Goal: Information Seeking & Learning: Find specific fact

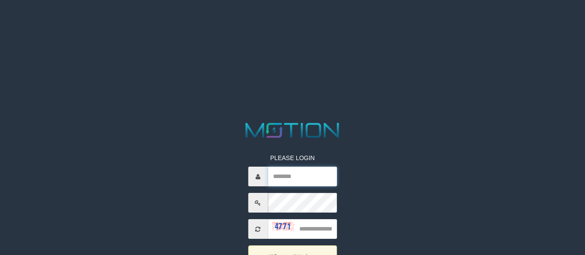
click at [296, 174] on input "text" at bounding box center [302, 176] width 69 height 20
type input "*******"
type input "****"
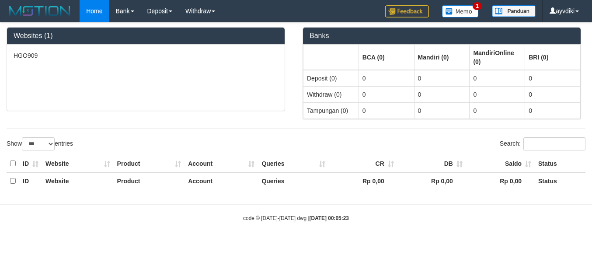
select select "***"
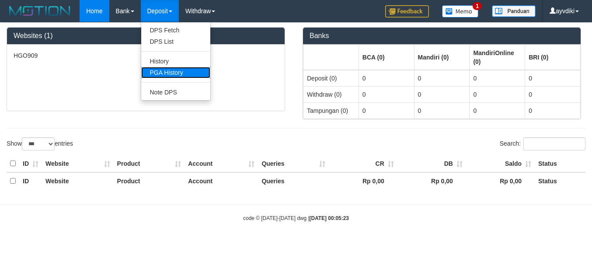
click at [175, 76] on link "PGA History" at bounding box center [175, 72] width 69 height 11
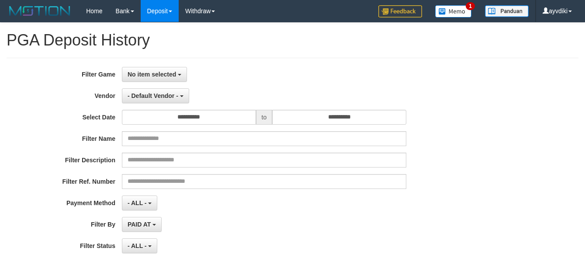
select select
select select "**"
click at [171, 77] on span "No item selected" at bounding box center [152, 74] width 49 height 7
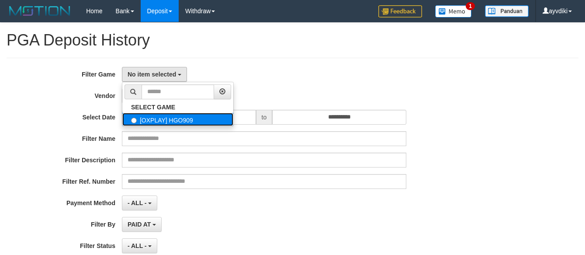
click at [166, 124] on label "[OXPLAY] HGO909" at bounding box center [177, 119] width 111 height 13
click at [231, 119] on label "[OXPLAY] HGO909" at bounding box center [177, 119] width 111 height 13
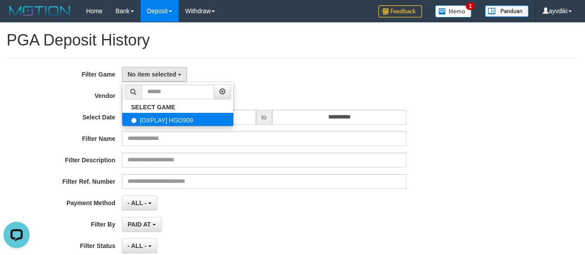
select select "***"
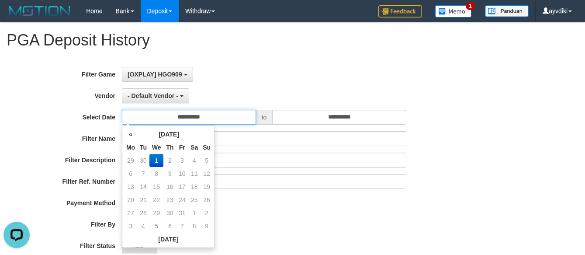
drag, startPoint x: 227, startPoint y: 119, endPoint x: 220, endPoint y: 131, distance: 13.3
click at [227, 119] on input "**********" at bounding box center [189, 117] width 134 height 15
click at [145, 159] on td "30" at bounding box center [143, 160] width 12 height 13
type input "**********"
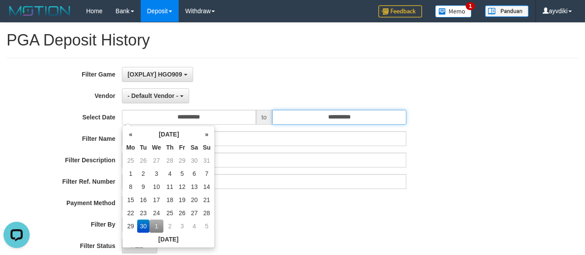
click at [351, 122] on input "**********" at bounding box center [339, 117] width 134 height 15
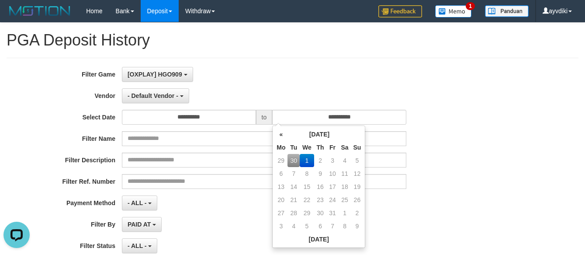
click at [295, 161] on td "30" at bounding box center [294, 160] width 12 height 13
type input "**********"
click at [246, 243] on div "- ALL - SELECT ALL - ALL - SELECT STATUS PENDING/UNPAID PAID CANCELED EXPIRED" at bounding box center [264, 245] width 284 height 15
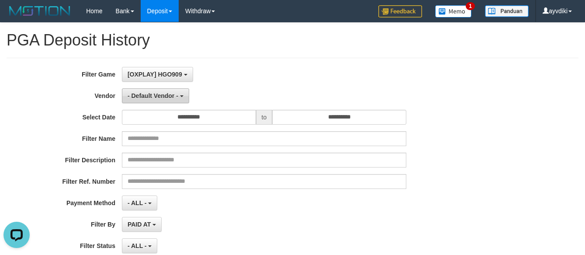
click at [164, 98] on button "- Default Vendor -" at bounding box center [155, 95] width 67 height 15
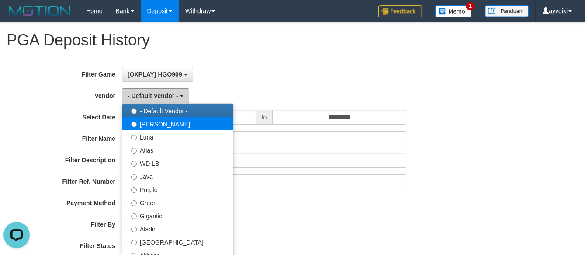
scroll to position [0, 0]
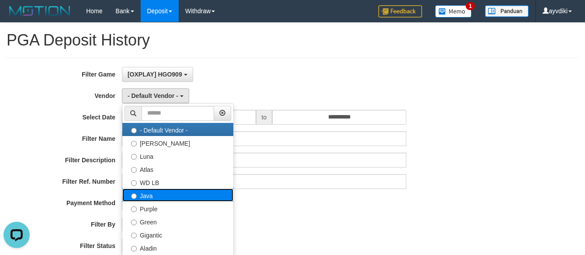
click at [165, 197] on label "Java" at bounding box center [177, 194] width 111 height 13
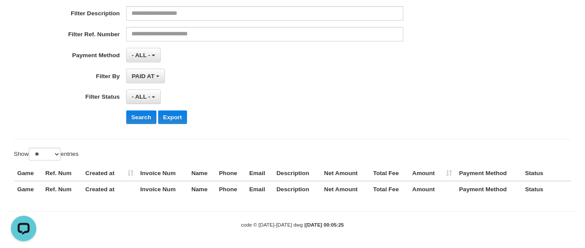
scroll to position [148, 0]
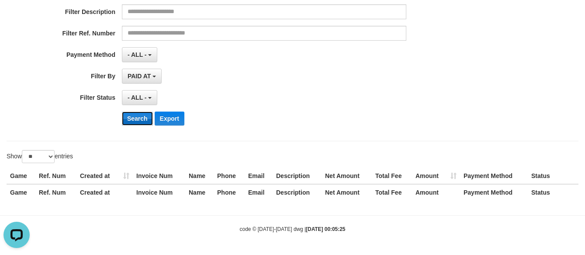
click at [147, 121] on button "Search" at bounding box center [137, 118] width 31 height 14
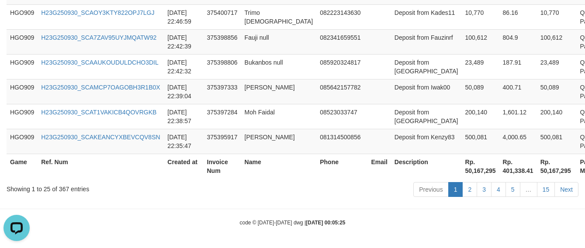
scroll to position [810, 0]
click at [462, 175] on th "Rp. 50,167,295" at bounding box center [481, 165] width 38 height 25
copy th "50,167,295"
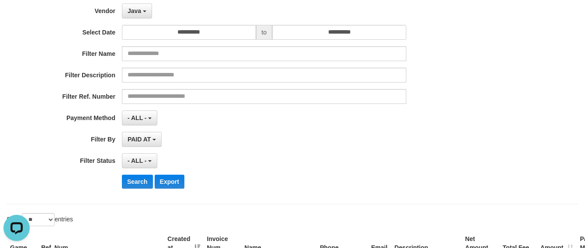
scroll to position [0, 0]
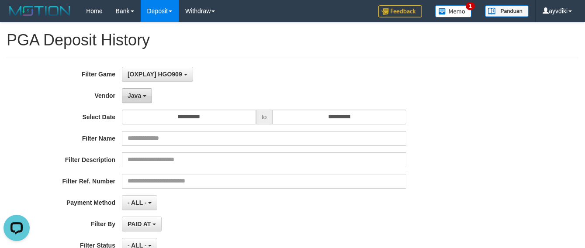
click at [147, 97] on button "Java" at bounding box center [137, 95] width 30 height 15
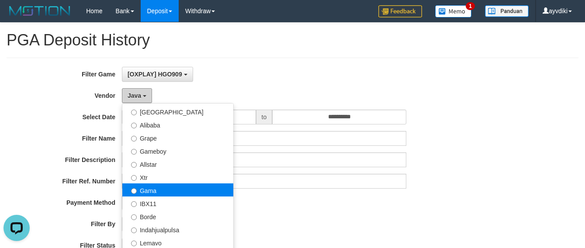
scroll to position [175, 0]
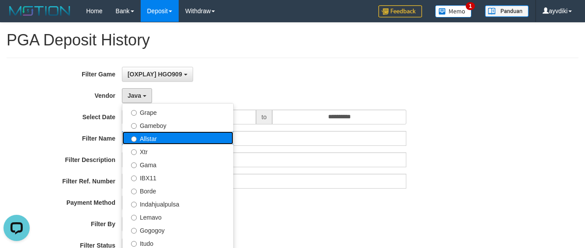
click at [179, 142] on label "Allstar" at bounding box center [177, 138] width 111 height 13
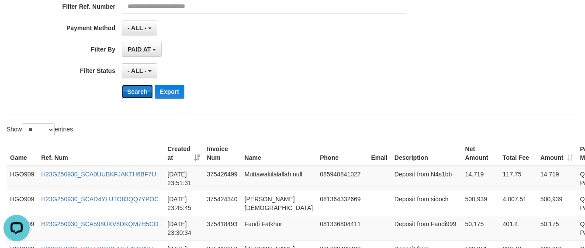
click at [136, 94] on button "Search" at bounding box center [137, 92] width 31 height 14
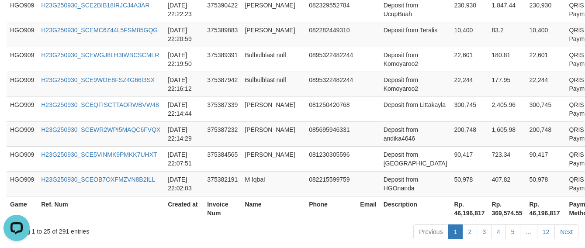
scroll to position [810, 0]
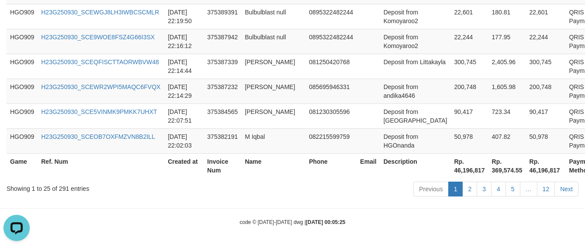
click at [452, 171] on th "Rp. 46,196,817" at bounding box center [469, 165] width 38 height 25
copy th "46,196,817"
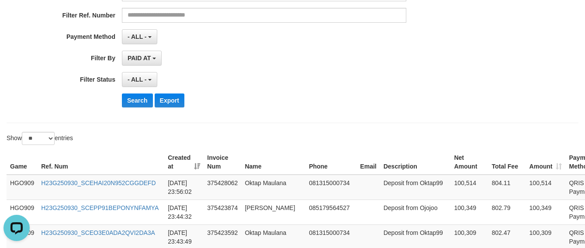
scroll to position [0, 0]
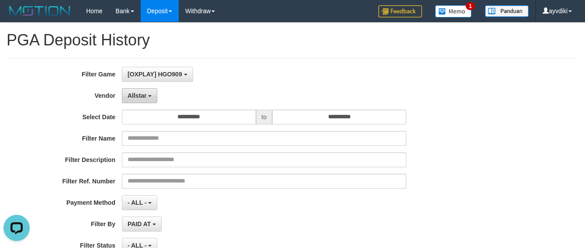
click at [135, 100] on button "Allstar" at bounding box center [139, 95] width 35 height 15
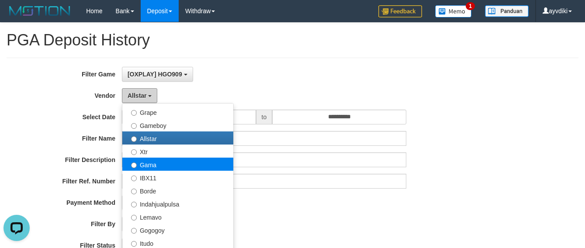
scroll to position [233, 0]
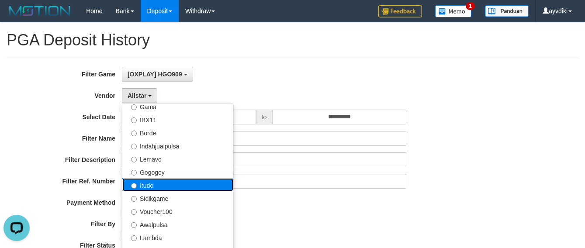
click at [168, 183] on label "Itudo" at bounding box center [177, 184] width 111 height 13
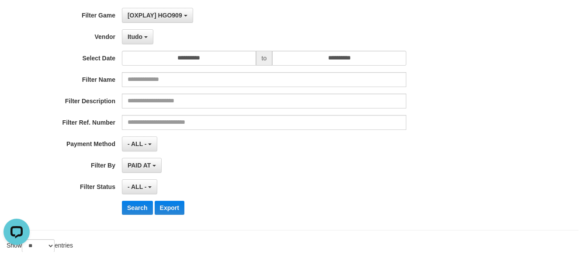
scroll to position [117, 0]
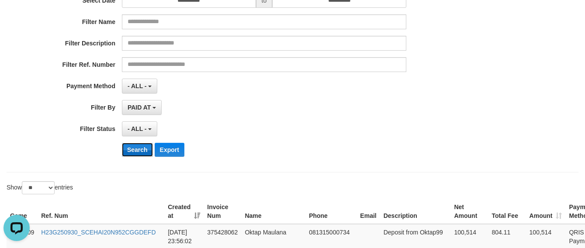
click at [140, 152] on button "Search" at bounding box center [137, 150] width 31 height 14
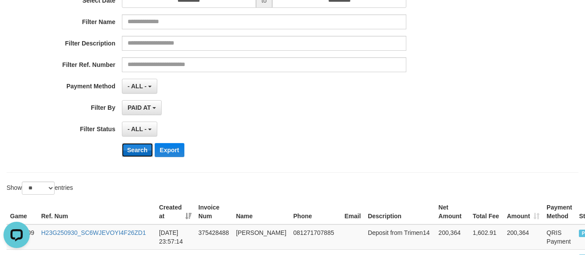
click at [141, 152] on button "Search" at bounding box center [137, 150] width 31 height 14
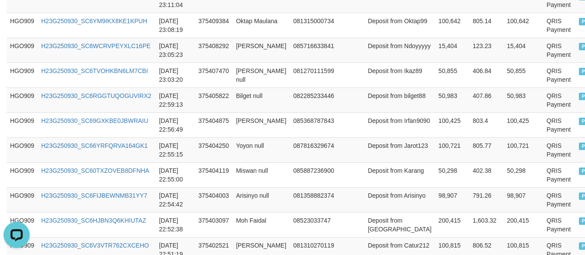
scroll to position [804, 0]
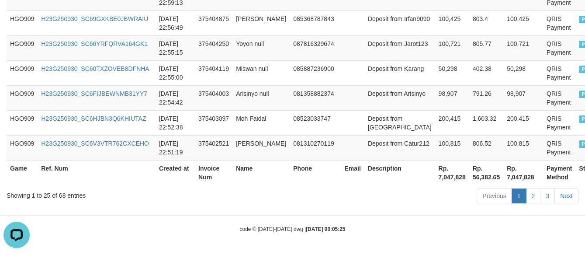
click at [435, 177] on th "Rp. 7,047,828" at bounding box center [452, 172] width 34 height 25
copy th "7,047,828"
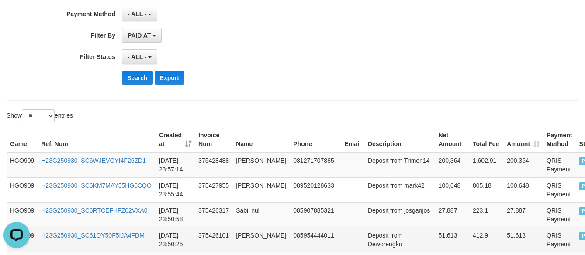
scroll to position [46, 0]
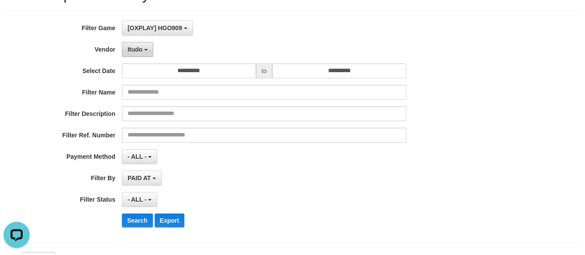
click at [135, 52] on span "Itudo" at bounding box center [135, 49] width 15 height 7
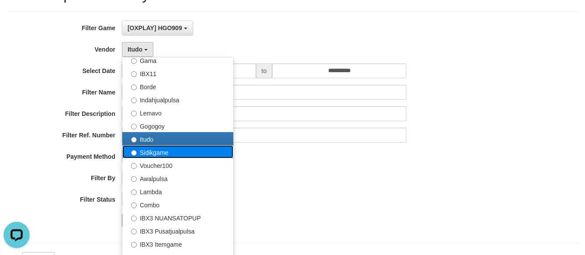
click at [176, 150] on label "Sidikgame" at bounding box center [177, 151] width 111 height 13
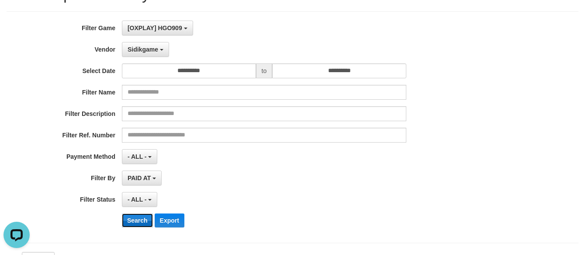
click at [135, 218] on button "Search" at bounding box center [137, 220] width 31 height 14
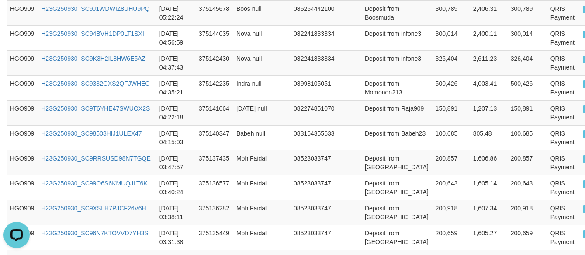
scroll to position [804, 0]
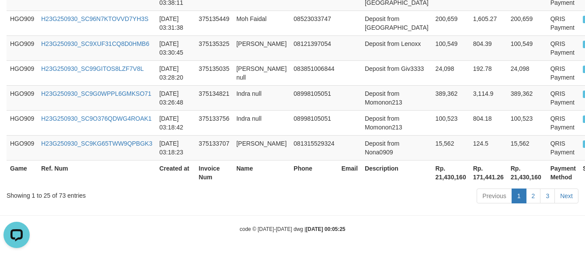
click at [432, 177] on th "Rp. 21,430,160" at bounding box center [451, 172] width 38 height 25
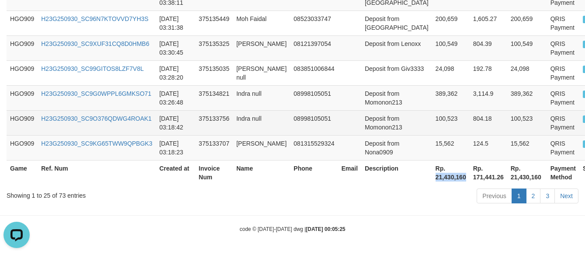
copy th "21,430,160"
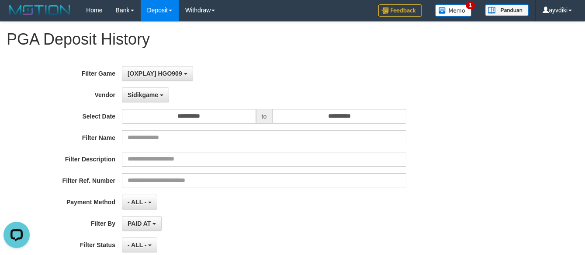
scroll to position [0, 0]
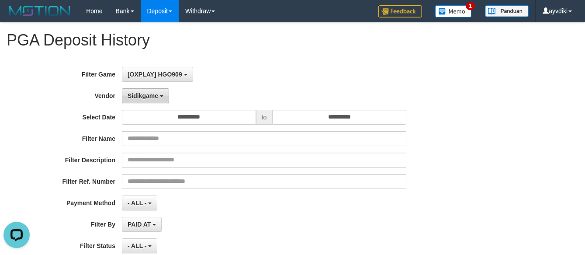
click at [151, 102] on button "Sidikgame" at bounding box center [145, 95] width 47 height 15
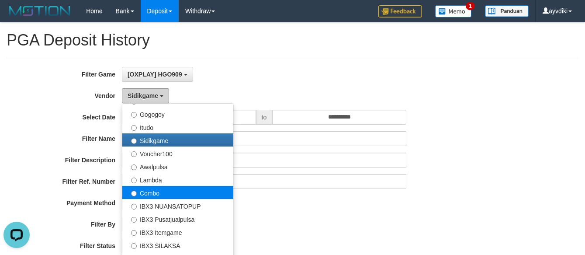
scroll to position [326, 0]
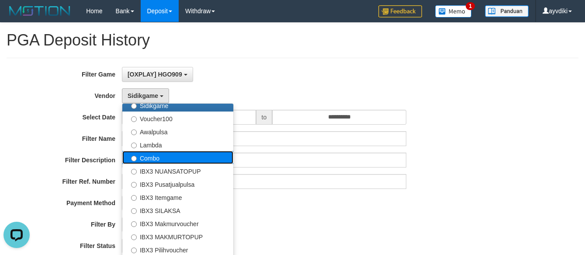
click at [179, 162] on label "Combo" at bounding box center [177, 157] width 111 height 13
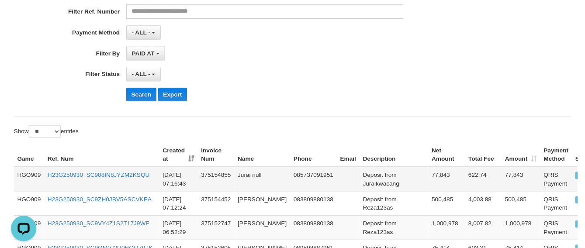
scroll to position [175, 0]
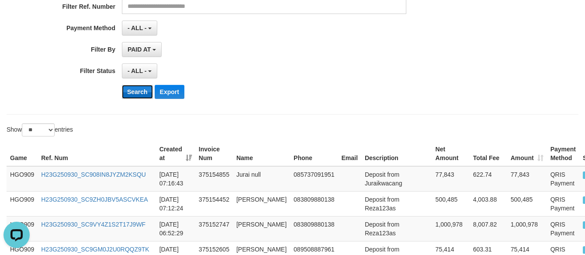
click at [140, 95] on button "Search" at bounding box center [137, 92] width 31 height 14
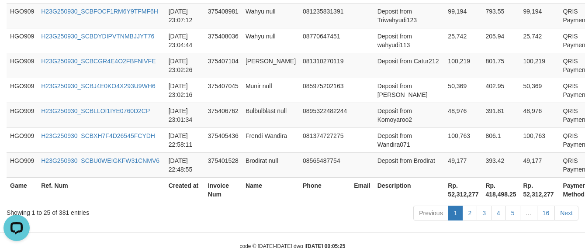
scroll to position [810, 0]
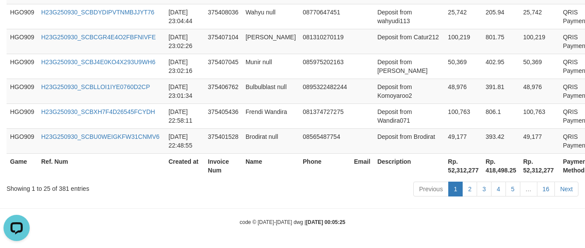
click at [444, 171] on th "Rp. 52,312,277" at bounding box center [463, 165] width 38 height 25
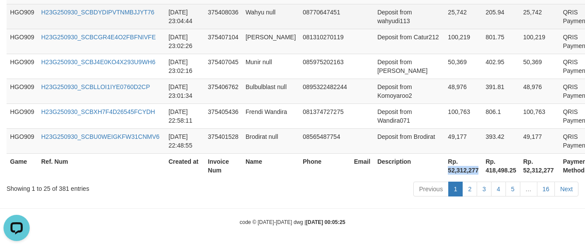
copy th "52,312,277"
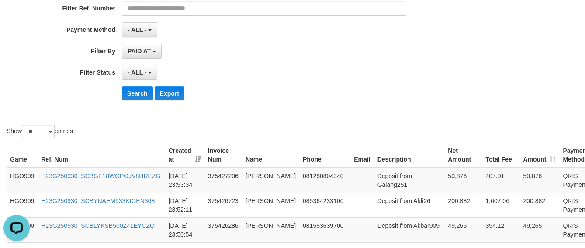
scroll to position [0, 0]
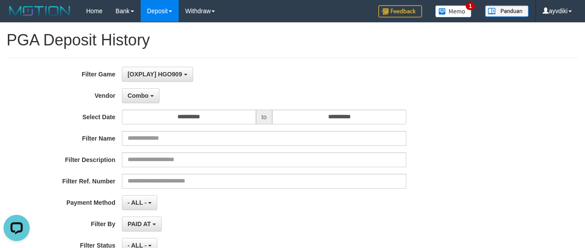
click at [154, 107] on div "**********" at bounding box center [244, 173] width 488 height 213
click at [153, 105] on div "**********" at bounding box center [244, 173] width 488 height 213
click at [155, 97] on button "Combo" at bounding box center [141, 95] width 38 height 15
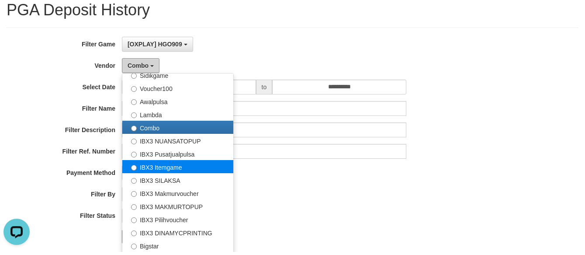
scroll to position [117, 0]
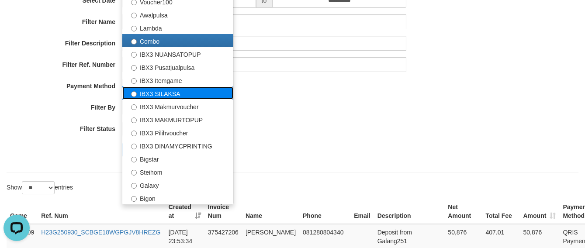
click at [173, 92] on label "IBX3 SILAKSA" at bounding box center [177, 93] width 111 height 13
select select "**********"
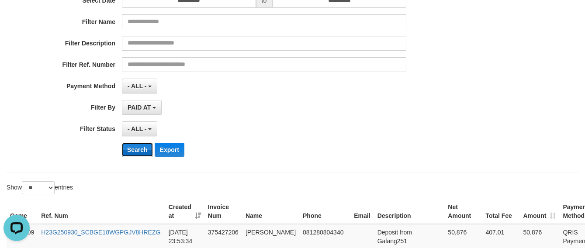
click at [145, 152] on button "Search" at bounding box center [137, 150] width 31 height 14
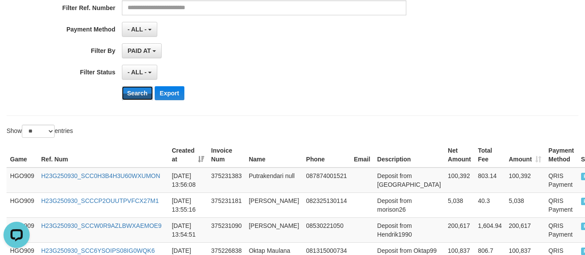
scroll to position [330, 0]
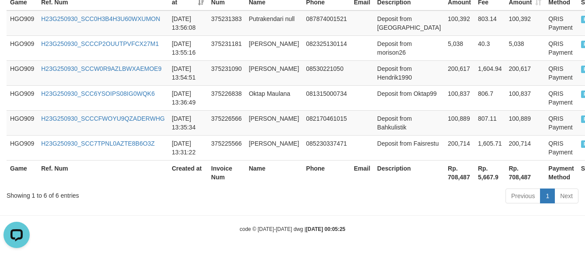
click at [444, 179] on th "Rp. 708,487" at bounding box center [459, 172] width 30 height 25
copy th "708,487"
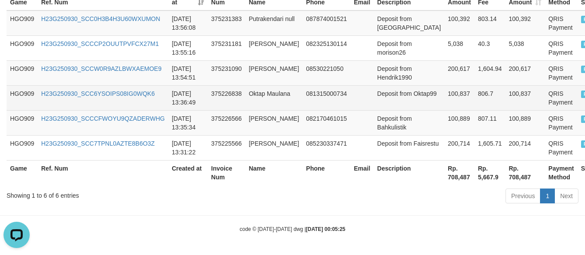
click at [246, 86] on td "Oktap Maulana" at bounding box center [273, 97] width 57 height 25
